Goal: Information Seeking & Learning: Learn about a topic

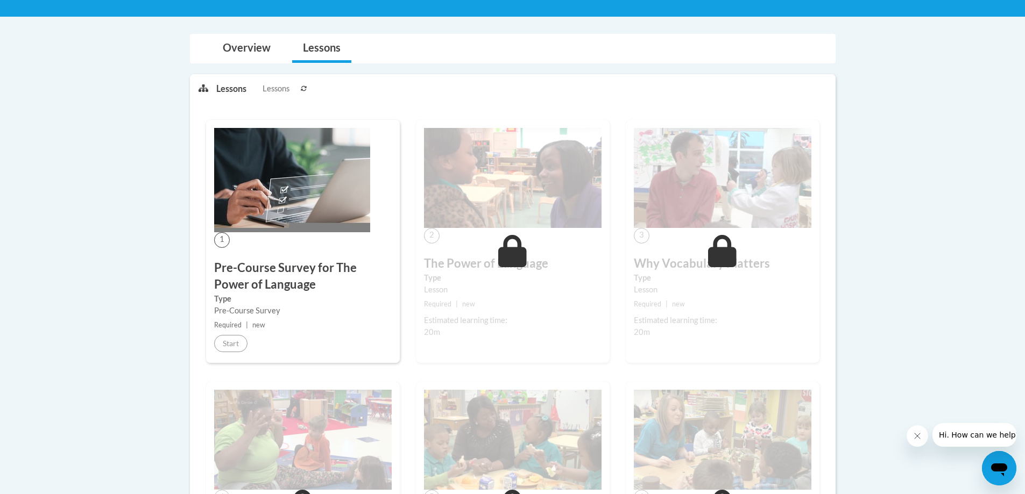
scroll to position [216, 0]
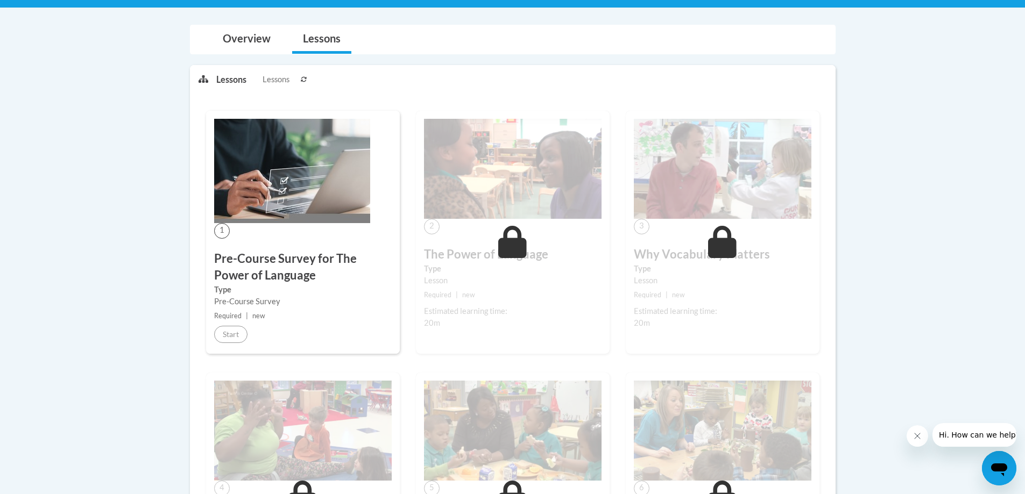
click at [500, 173] on img at bounding box center [513, 169] width 178 height 100
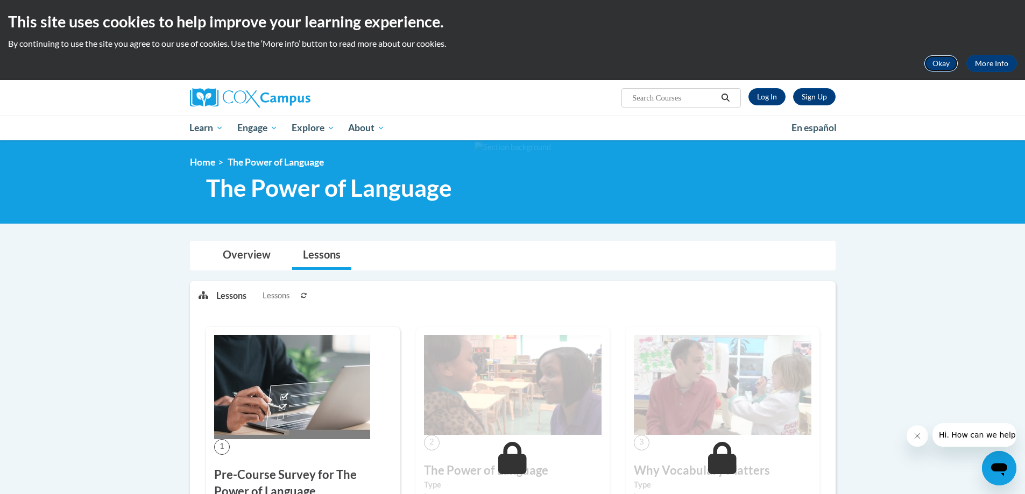
click at [935, 63] on button "Okay" at bounding box center [941, 63] width 34 height 17
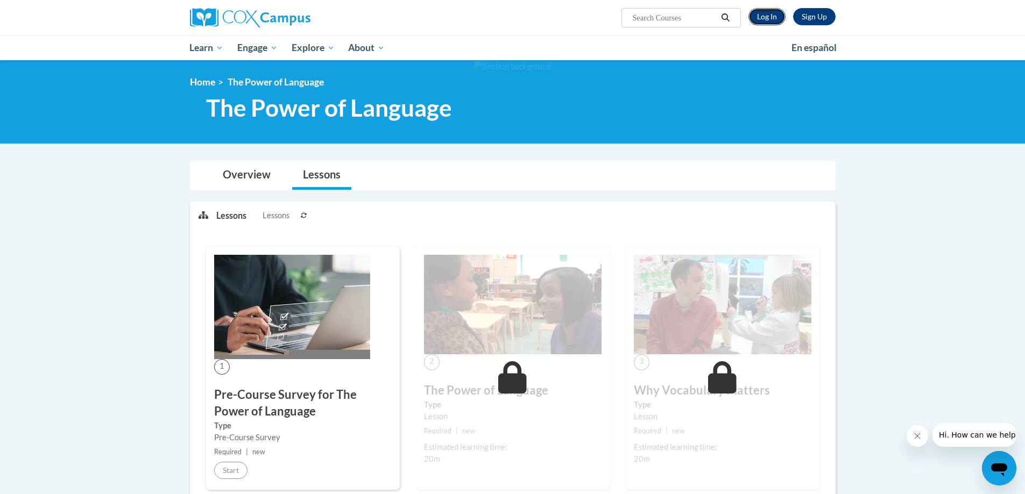
click at [758, 19] on link "Log In" at bounding box center [766, 16] width 37 height 17
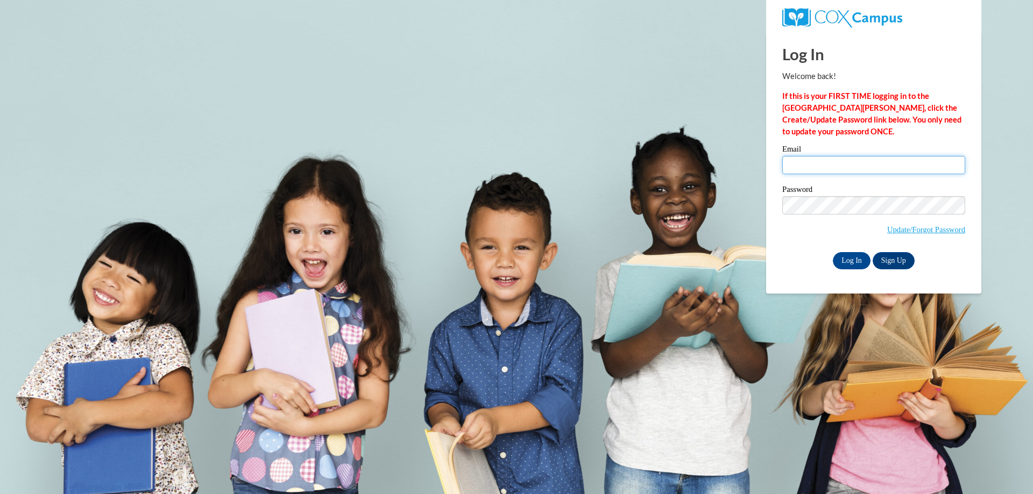
click at [873, 158] on input "Email" at bounding box center [873, 165] width 183 height 18
type input "[EMAIL_ADDRESS][DOMAIN_NAME]"
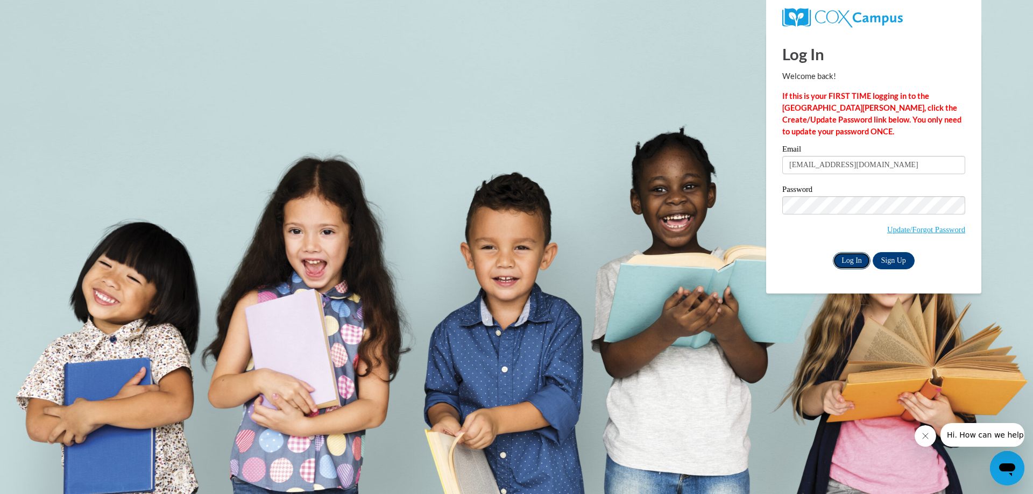
click at [841, 267] on input "Log In" at bounding box center [852, 260] width 38 height 17
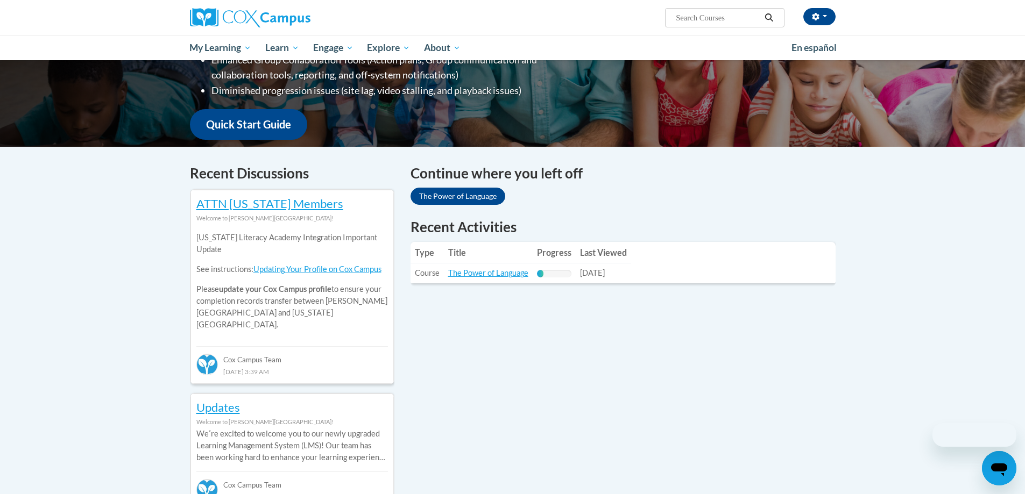
scroll to position [269, 0]
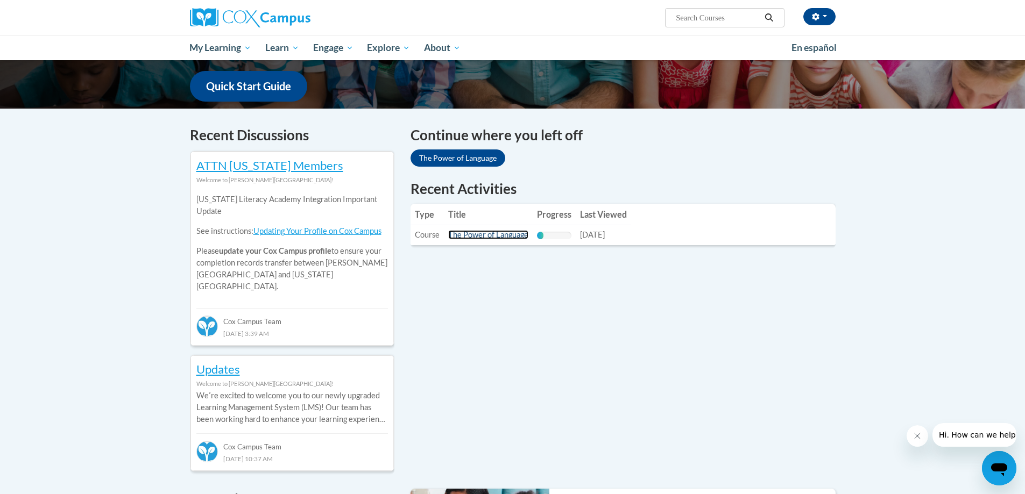
click at [507, 239] on link "The Power of Language" at bounding box center [488, 234] width 80 height 9
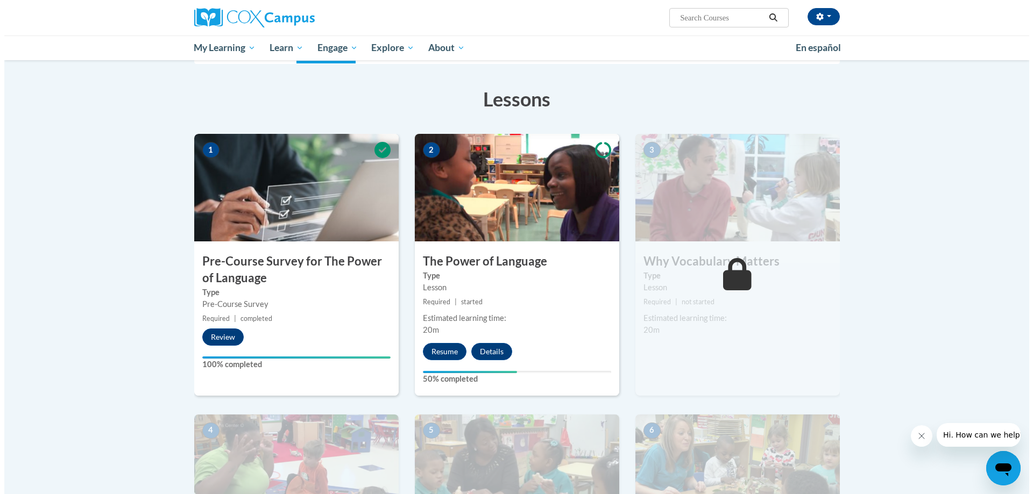
scroll to position [161, 0]
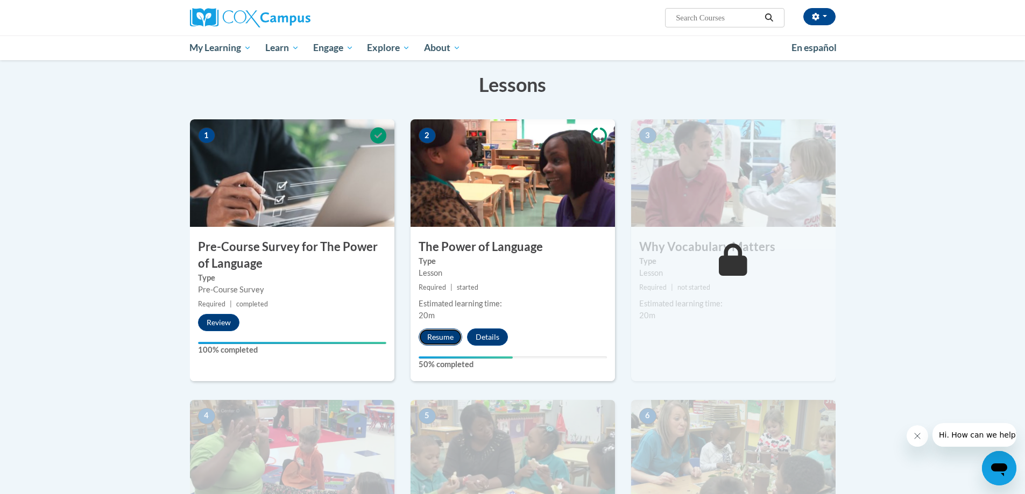
click at [455, 343] on button "Resume" at bounding box center [441, 337] width 44 height 17
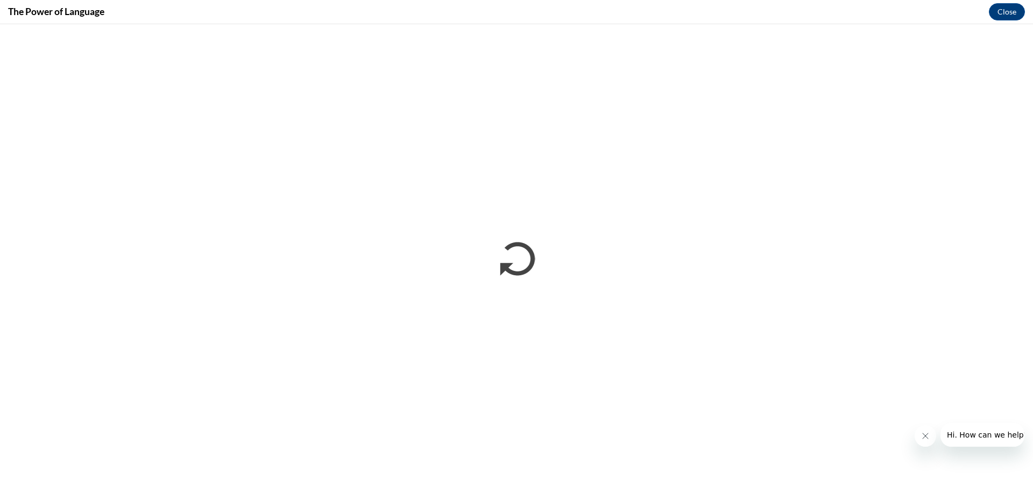
scroll to position [0, 0]
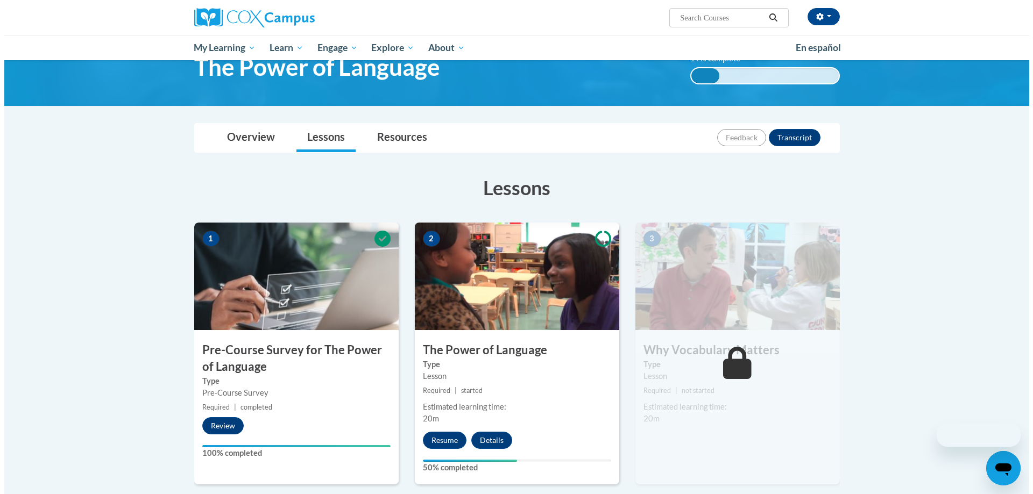
scroll to position [269, 0]
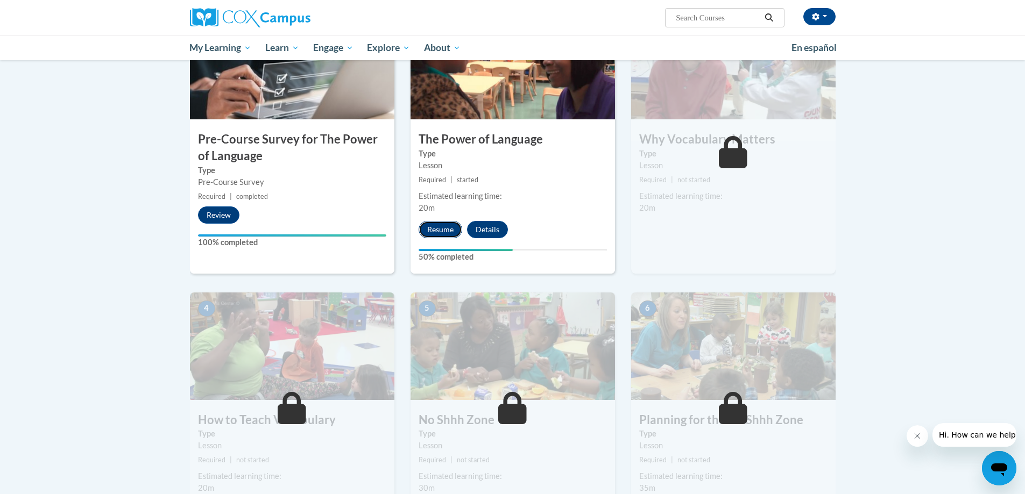
click at [440, 231] on button "Resume" at bounding box center [441, 229] width 44 height 17
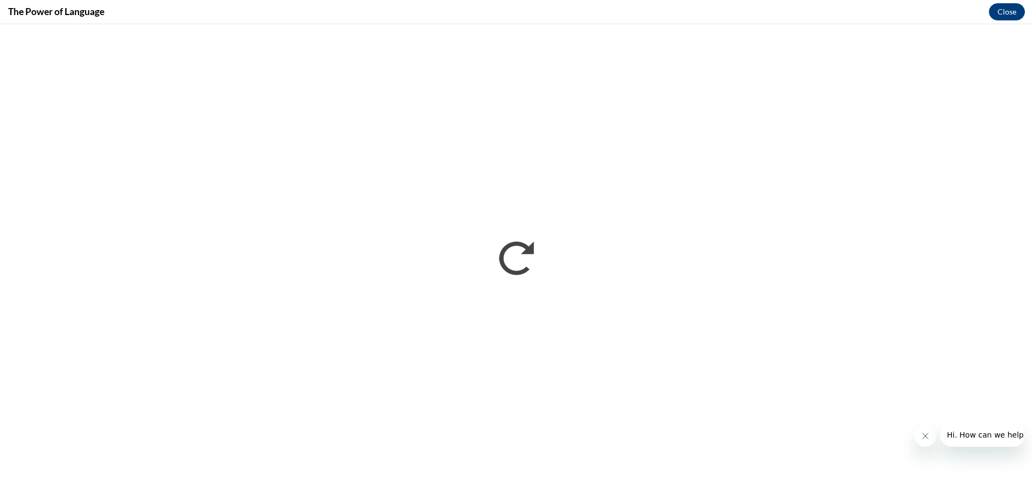
scroll to position [0, 0]
